Goal: Information Seeking & Learning: Learn about a topic

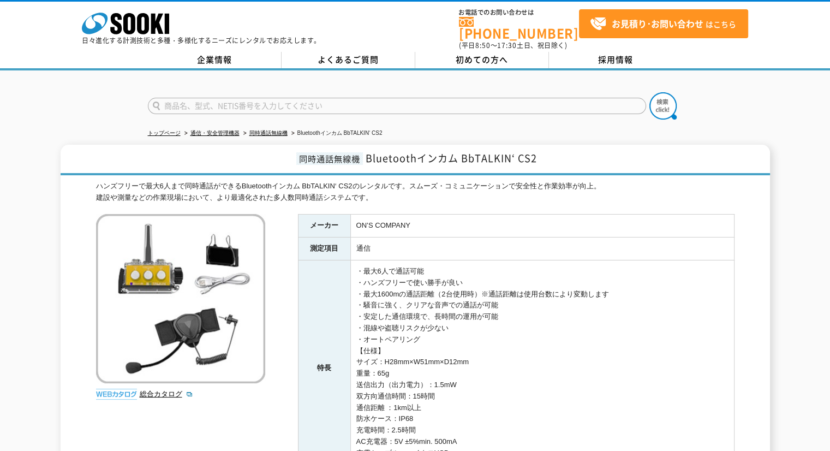
drag, startPoint x: 0, startPoint y: 0, endPoint x: 416, endPoint y: 101, distance: 428.0
click at [416, 101] on input "text" at bounding box center [397, 106] width 498 height 16
type input "X10"
click at [649, 92] on button at bounding box center [662, 105] width 27 height 27
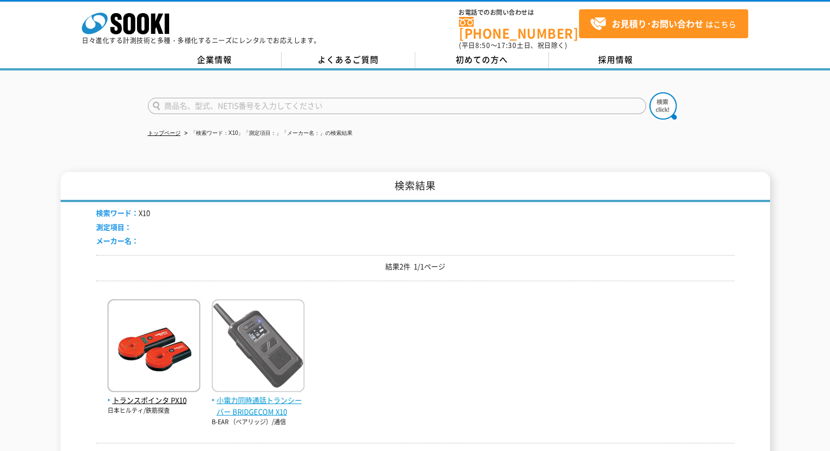
click at [246, 362] on img at bounding box center [258, 347] width 93 height 96
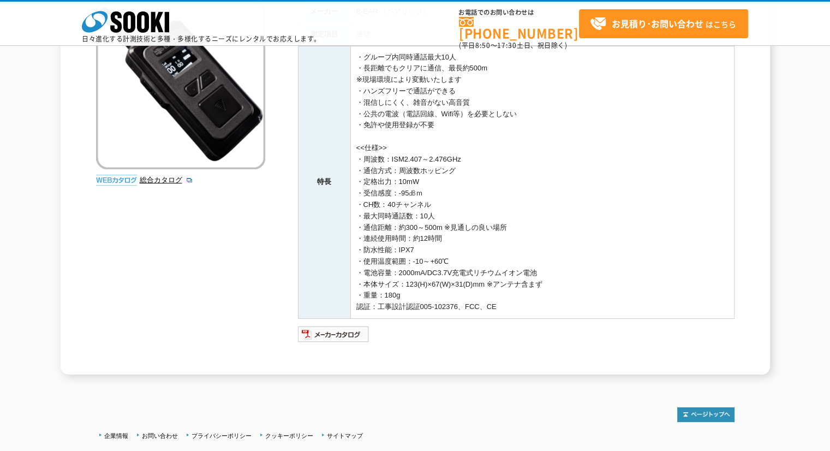
scroll to position [242, 0]
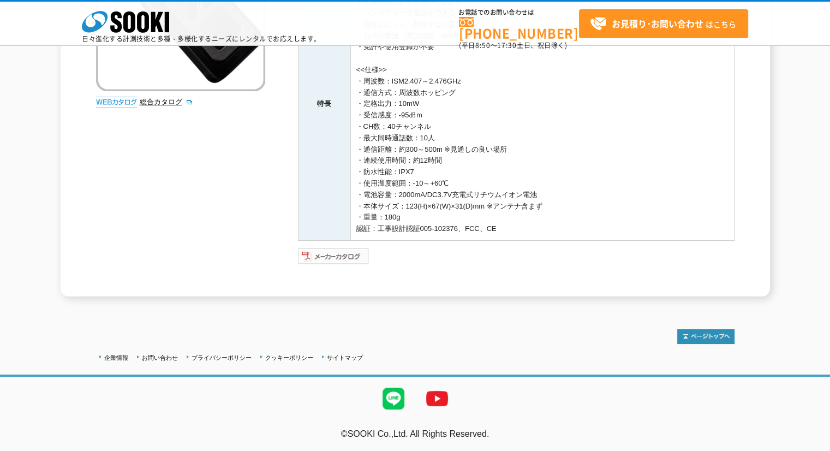
click at [338, 256] on img at bounding box center [333, 255] width 71 height 17
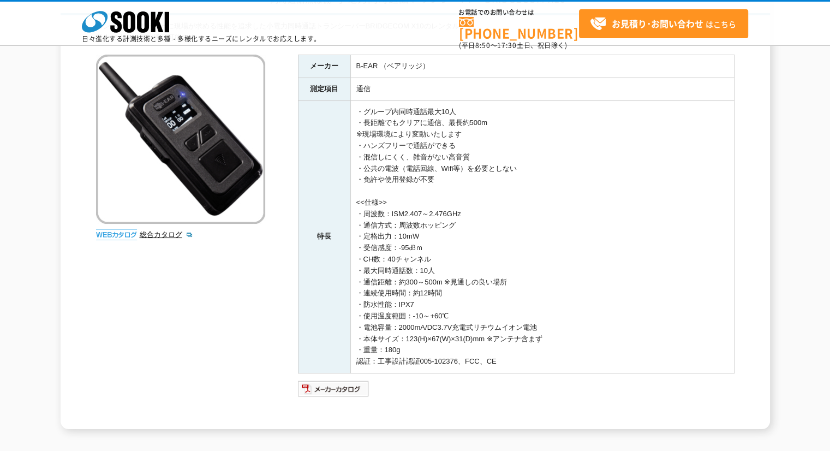
scroll to position [0, 0]
